Goal: Check status: Check status

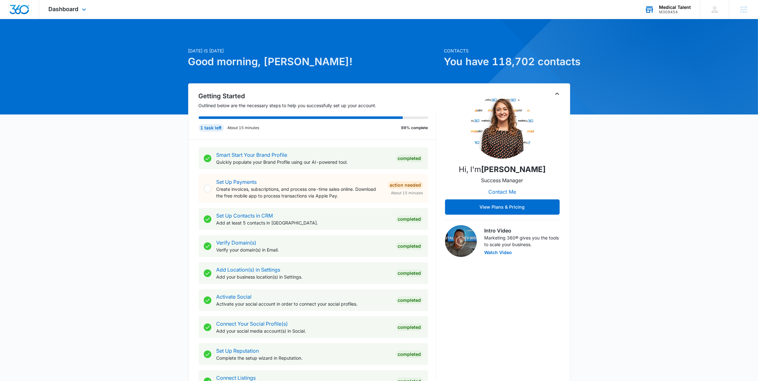
click at [676, 14] on div "M309454" at bounding box center [675, 12] width 32 height 4
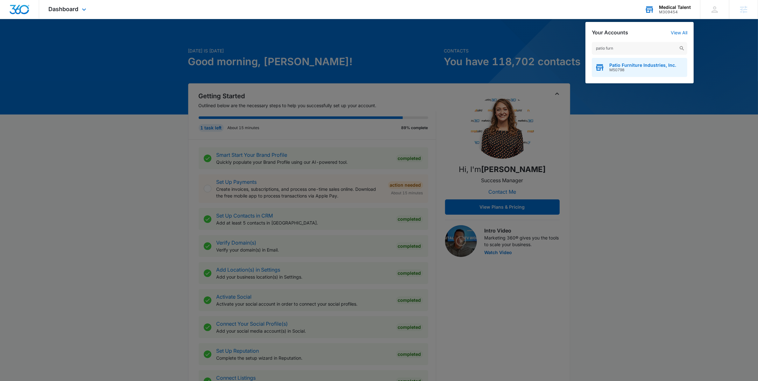
type input "patio furn"
click at [666, 64] on span "Patio Furniture Industries, Inc." at bounding box center [642, 65] width 67 height 5
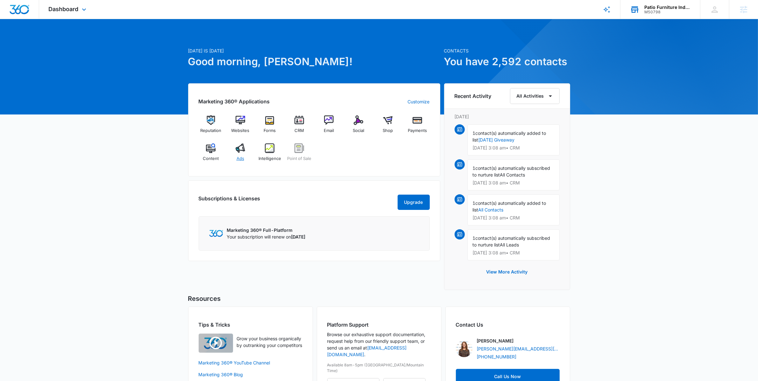
click at [239, 145] on img at bounding box center [241, 149] width 10 height 10
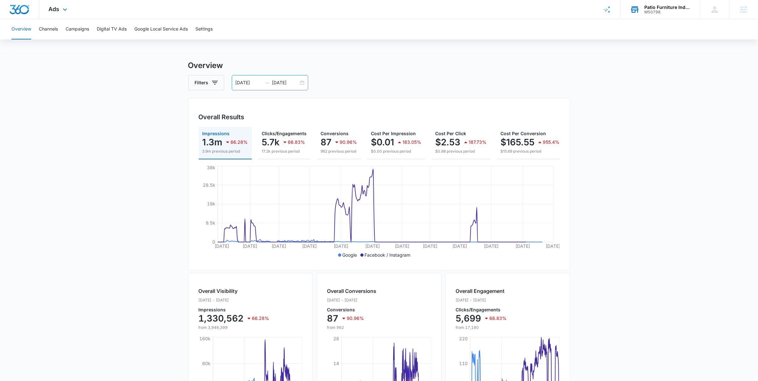
click at [306, 83] on div "[DATE] [DATE]" at bounding box center [270, 82] width 76 height 15
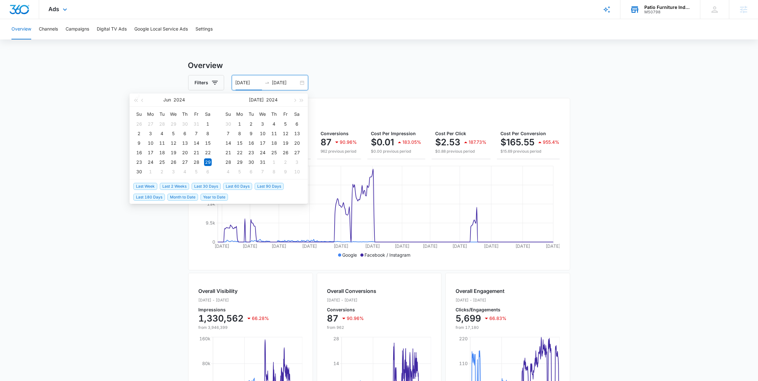
click at [203, 187] on span "Last 30 Days" at bounding box center [206, 186] width 29 height 7
type input "[DATE]"
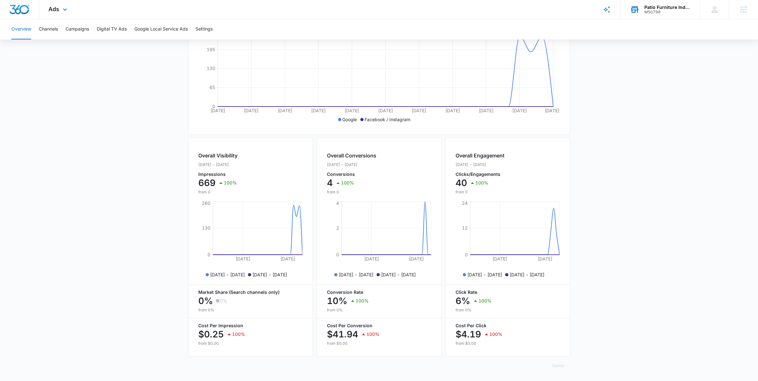
scroll to position [141, 0]
